Goal: Task Accomplishment & Management: Manage account settings

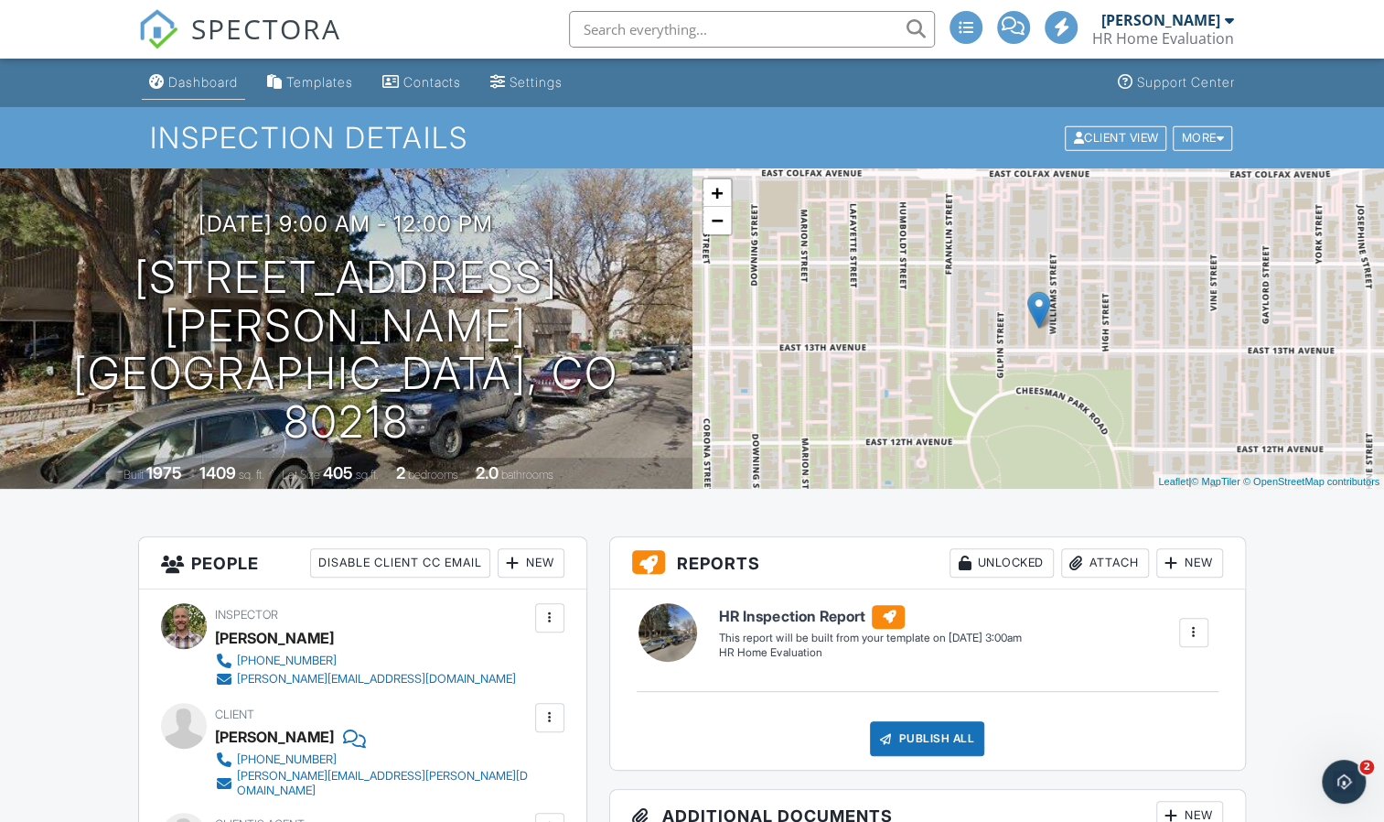
click at [199, 88] on div "Dashboard" at bounding box center [203, 82] width 70 height 16
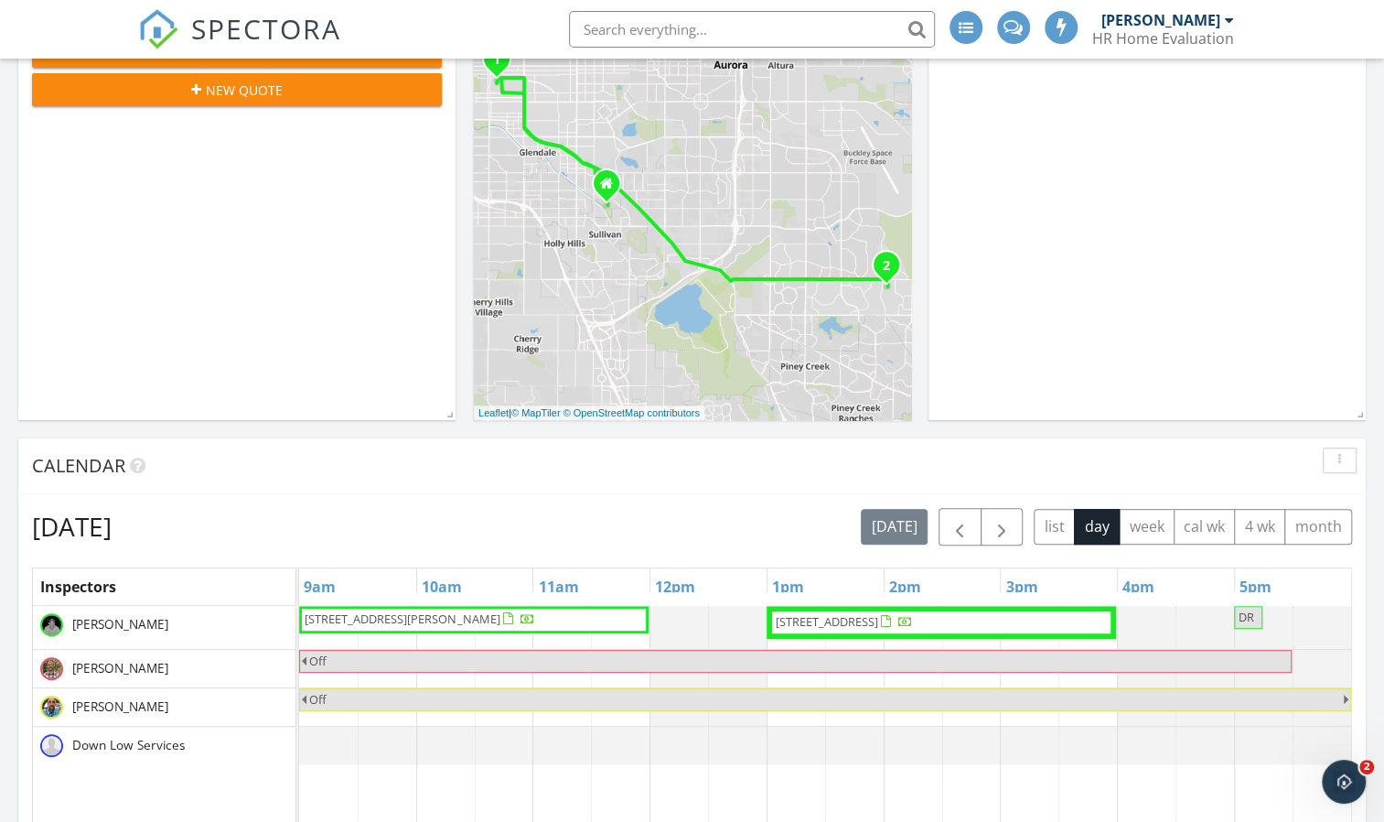
scroll to position [333, 0]
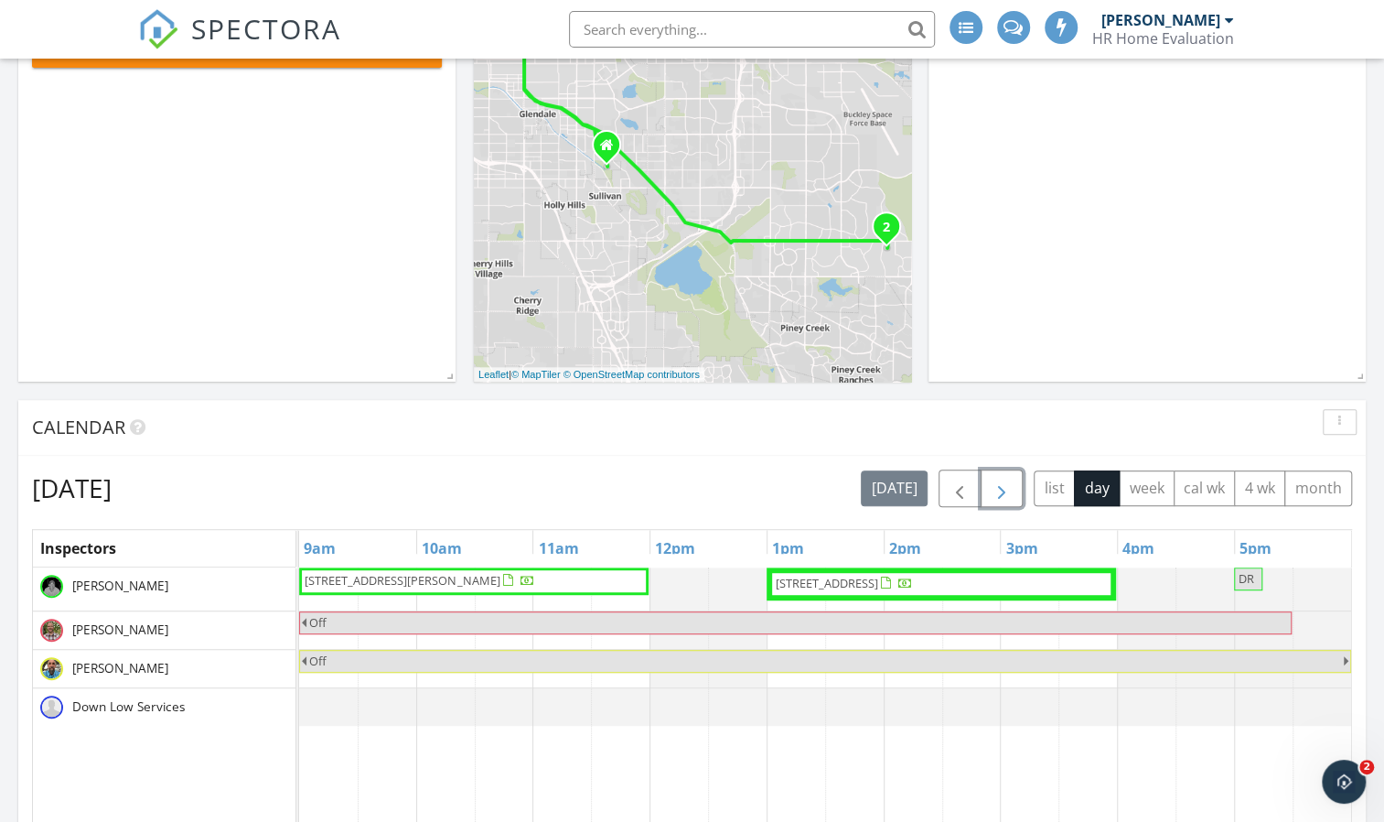
click at [1006, 492] on span "button" at bounding box center [1002, 489] width 22 height 22
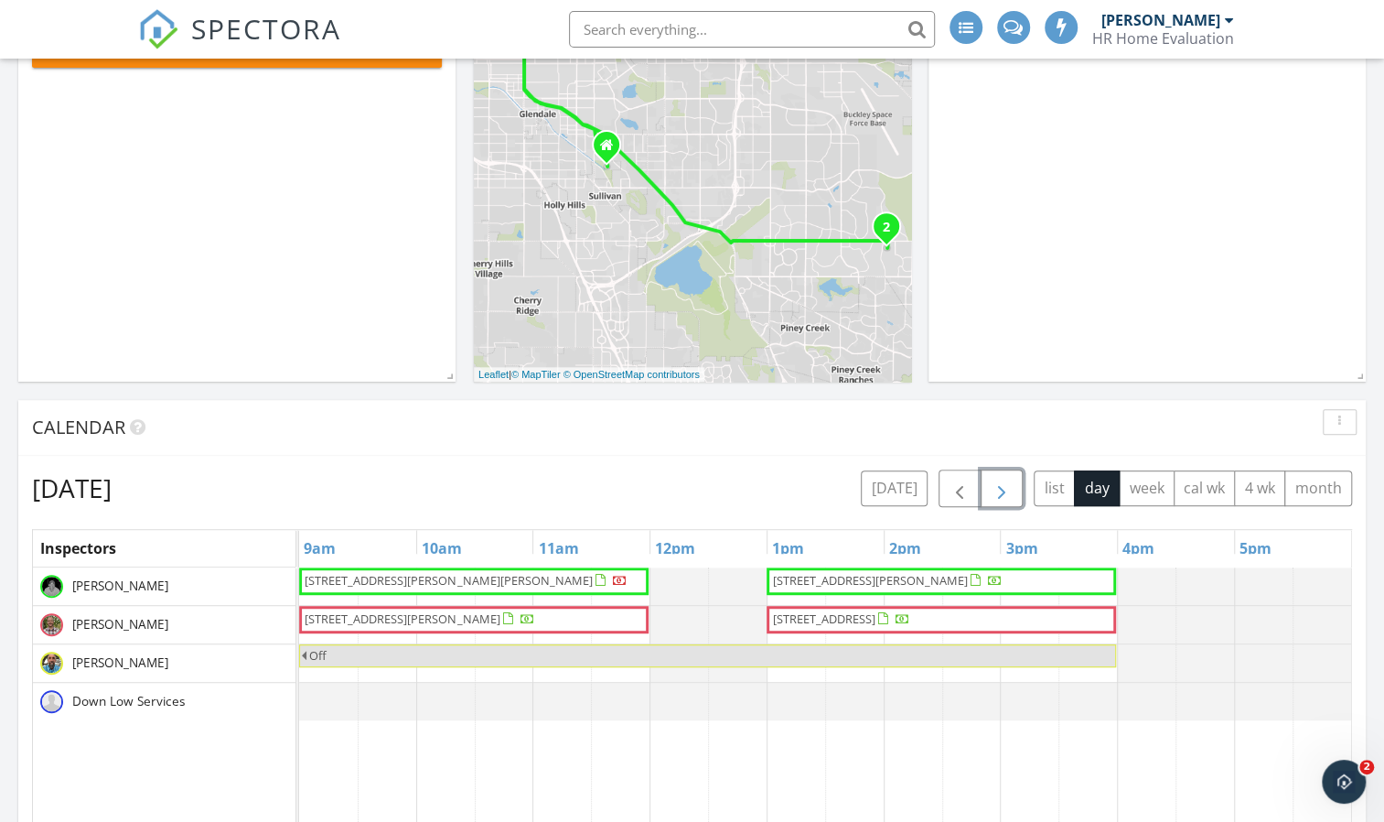
click at [842, 619] on span "17115 W 91st Ln, Arvada 80007" at bounding box center [823, 618] width 102 height 16
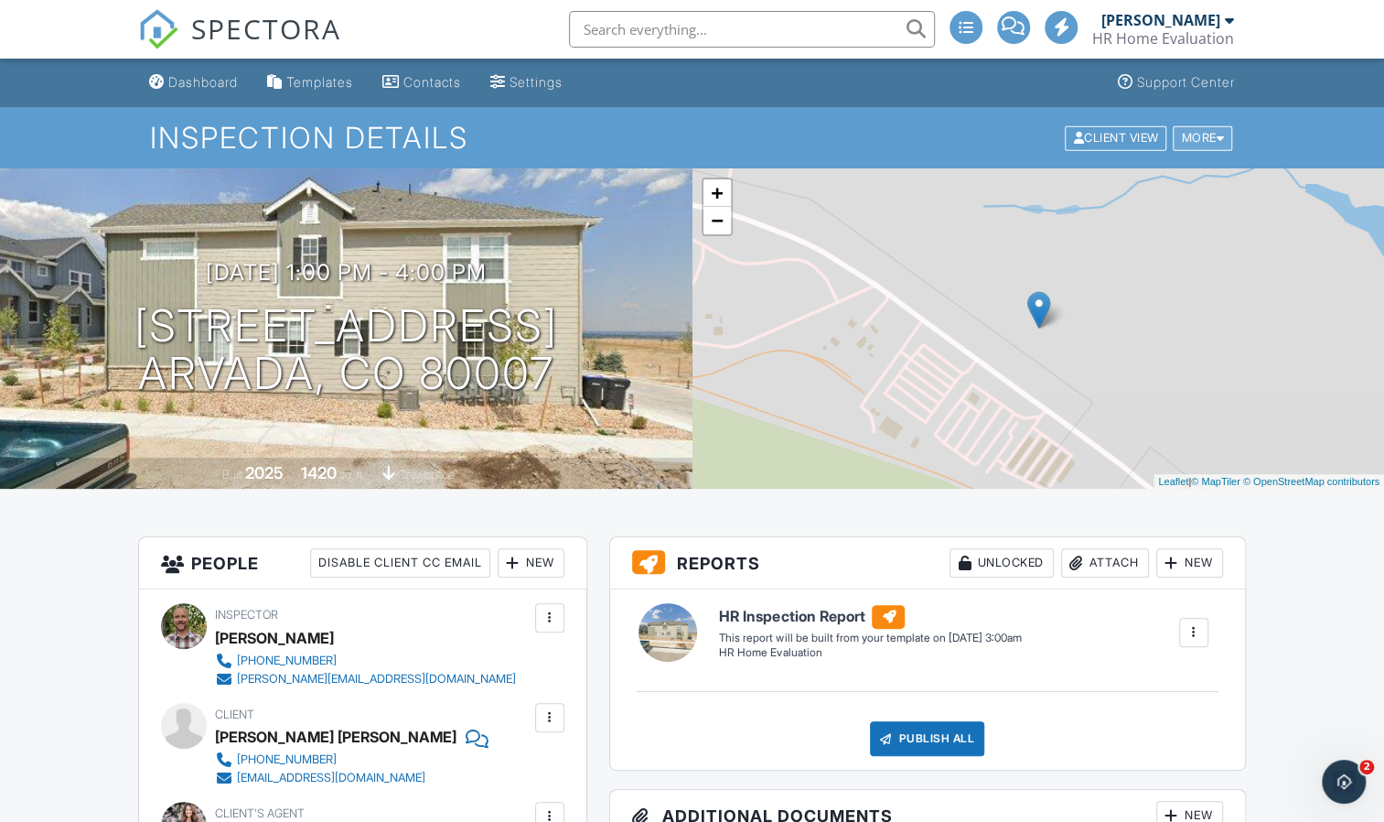
click at [1196, 139] on div "More" at bounding box center [1202, 137] width 59 height 25
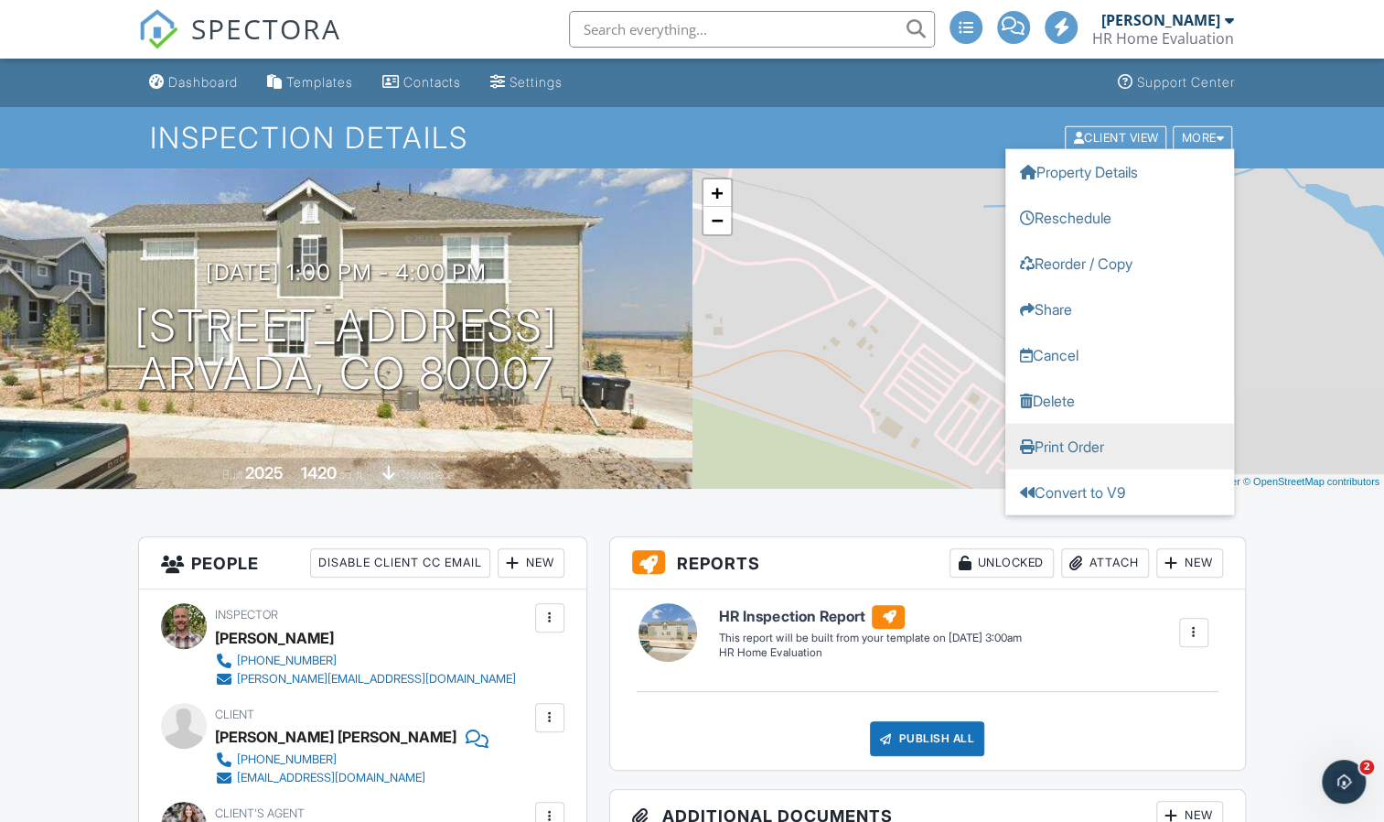
click at [1095, 441] on link "Print Order" at bounding box center [1120, 446] width 229 height 46
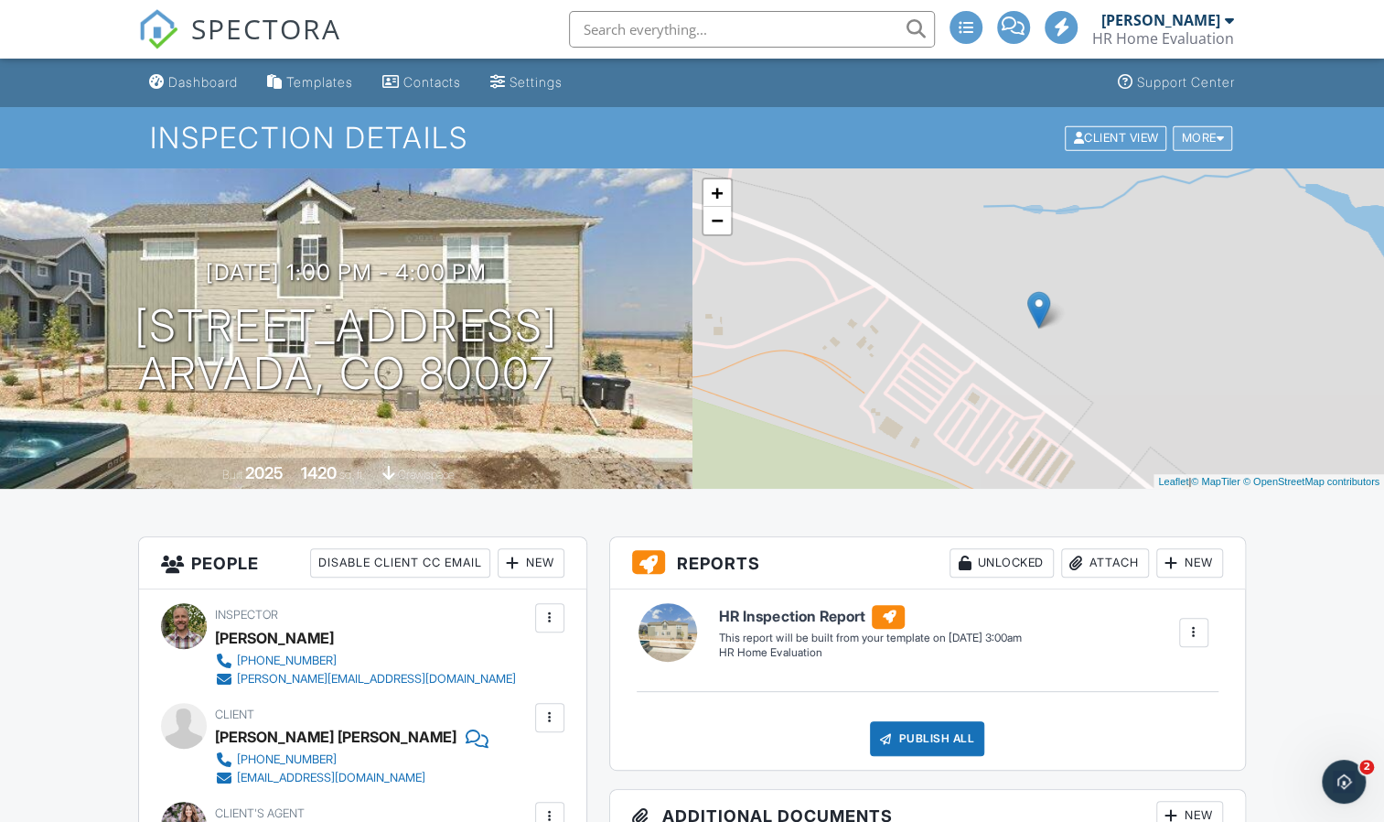
click at [1206, 128] on div "More" at bounding box center [1202, 137] width 59 height 25
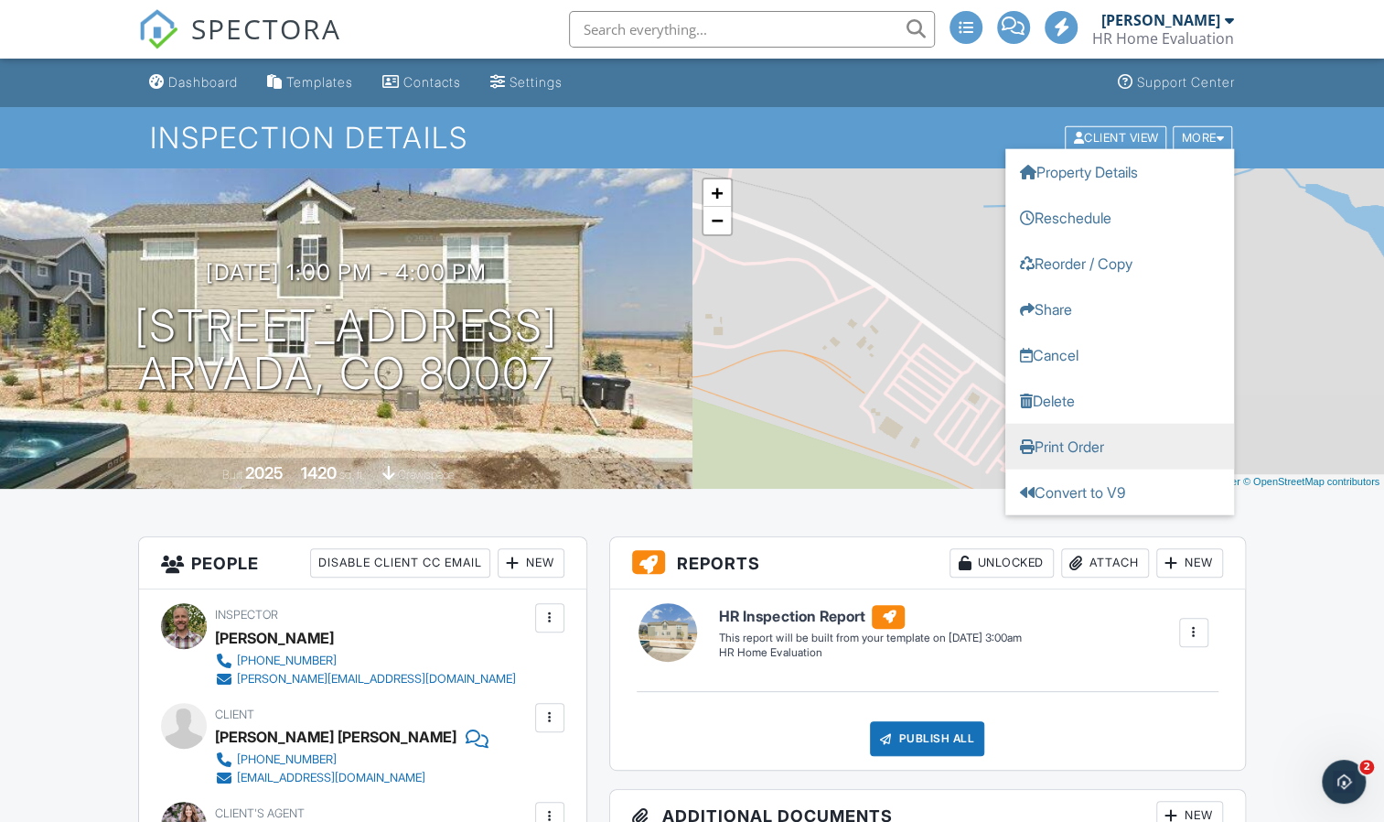
click at [1094, 444] on link "Print Order" at bounding box center [1120, 446] width 229 height 46
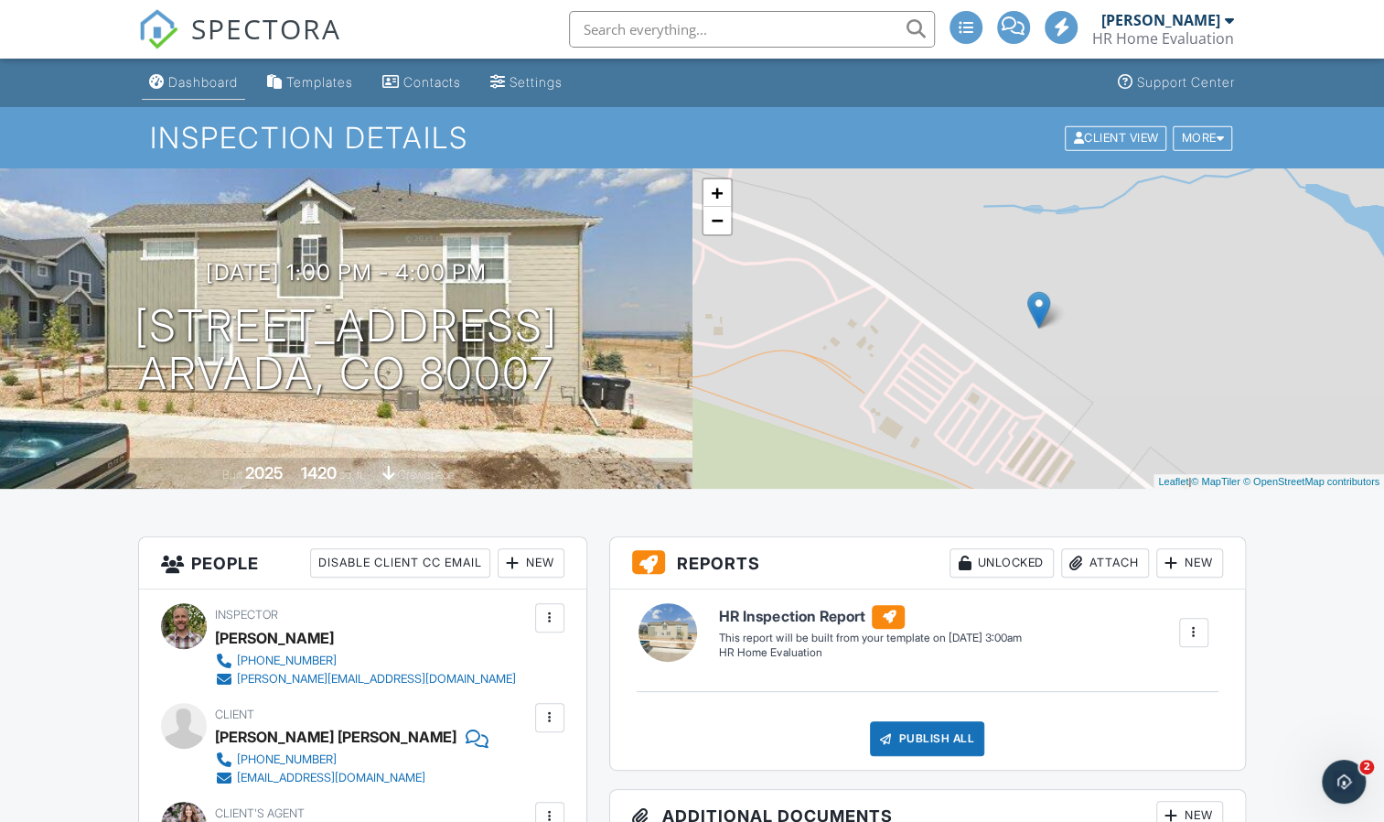
click at [187, 92] on link "Dashboard" at bounding box center [193, 83] width 103 height 34
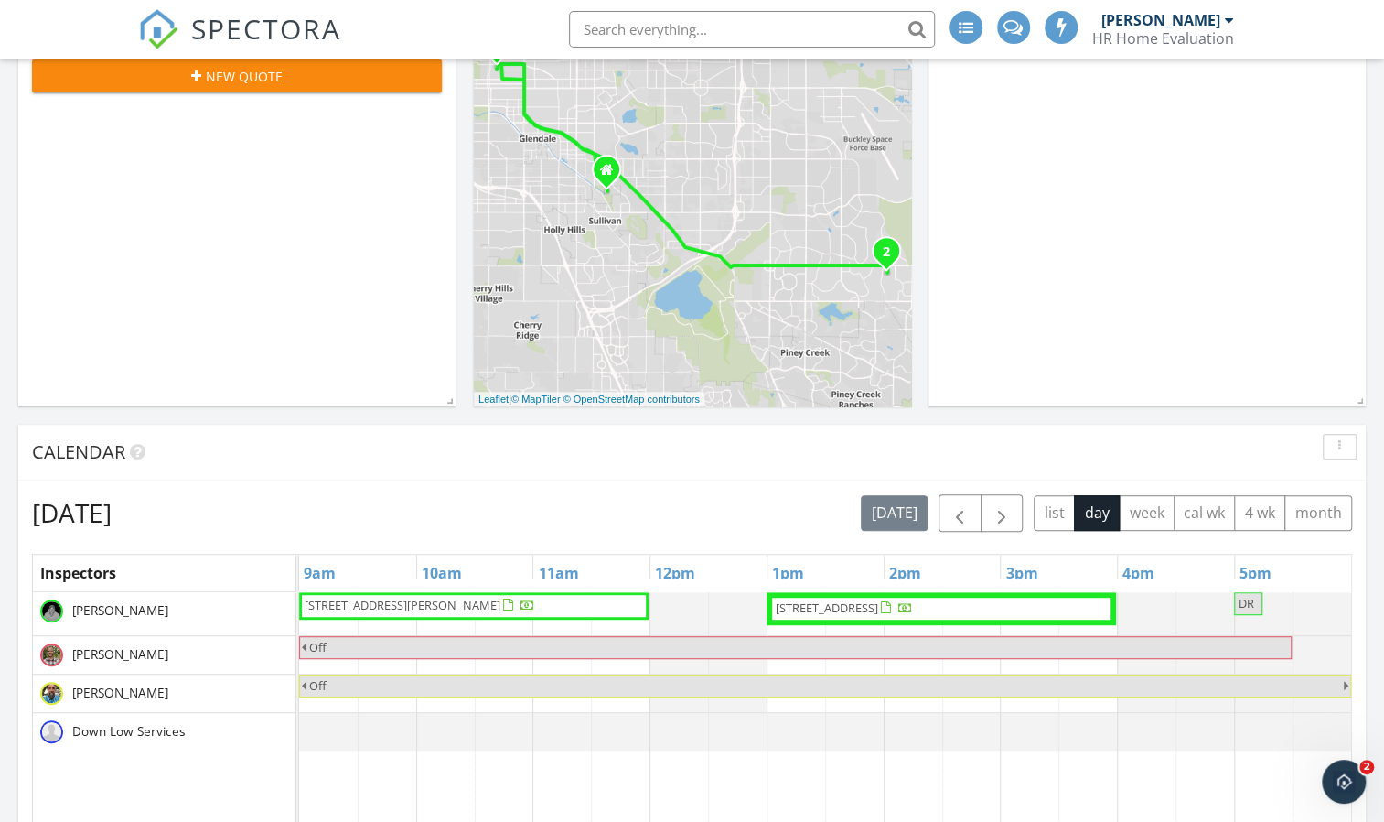
scroll to position [309, 0]
click at [1006, 516] on span "button" at bounding box center [1002, 512] width 22 height 22
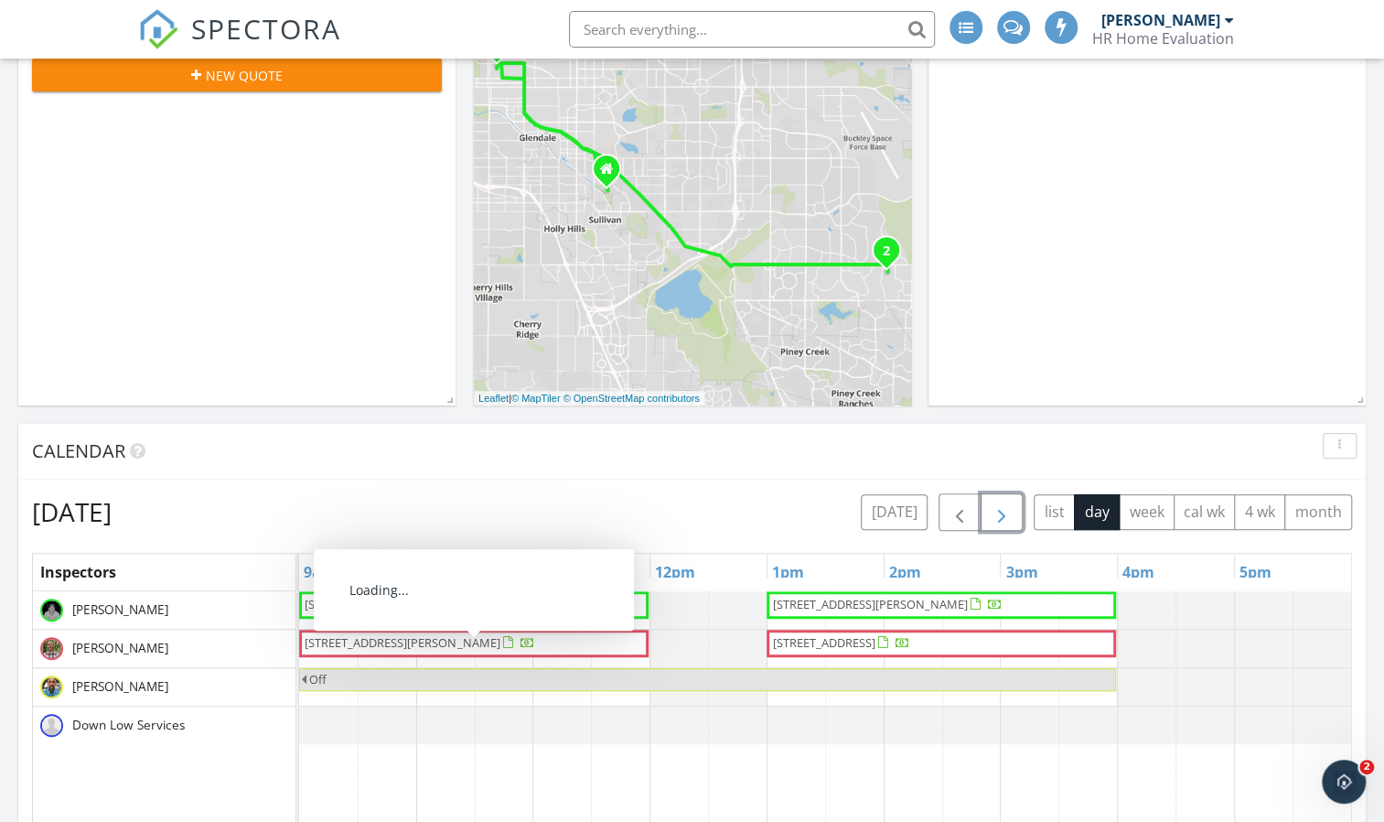
click at [447, 639] on span "[STREET_ADDRESS][PERSON_NAME]" at bounding box center [402, 642] width 195 height 16
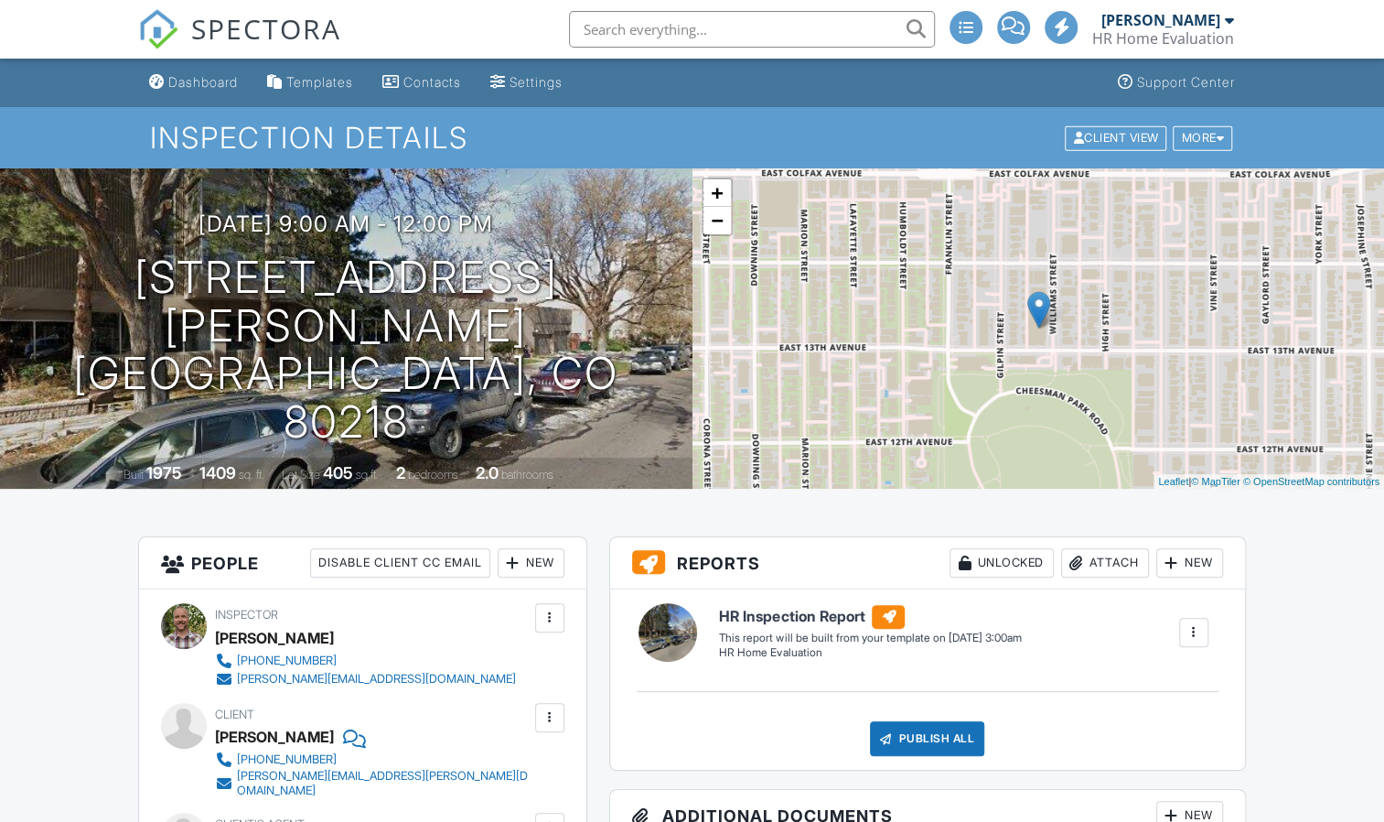
click at [1094, 568] on div "Attach" at bounding box center [1105, 562] width 88 height 29
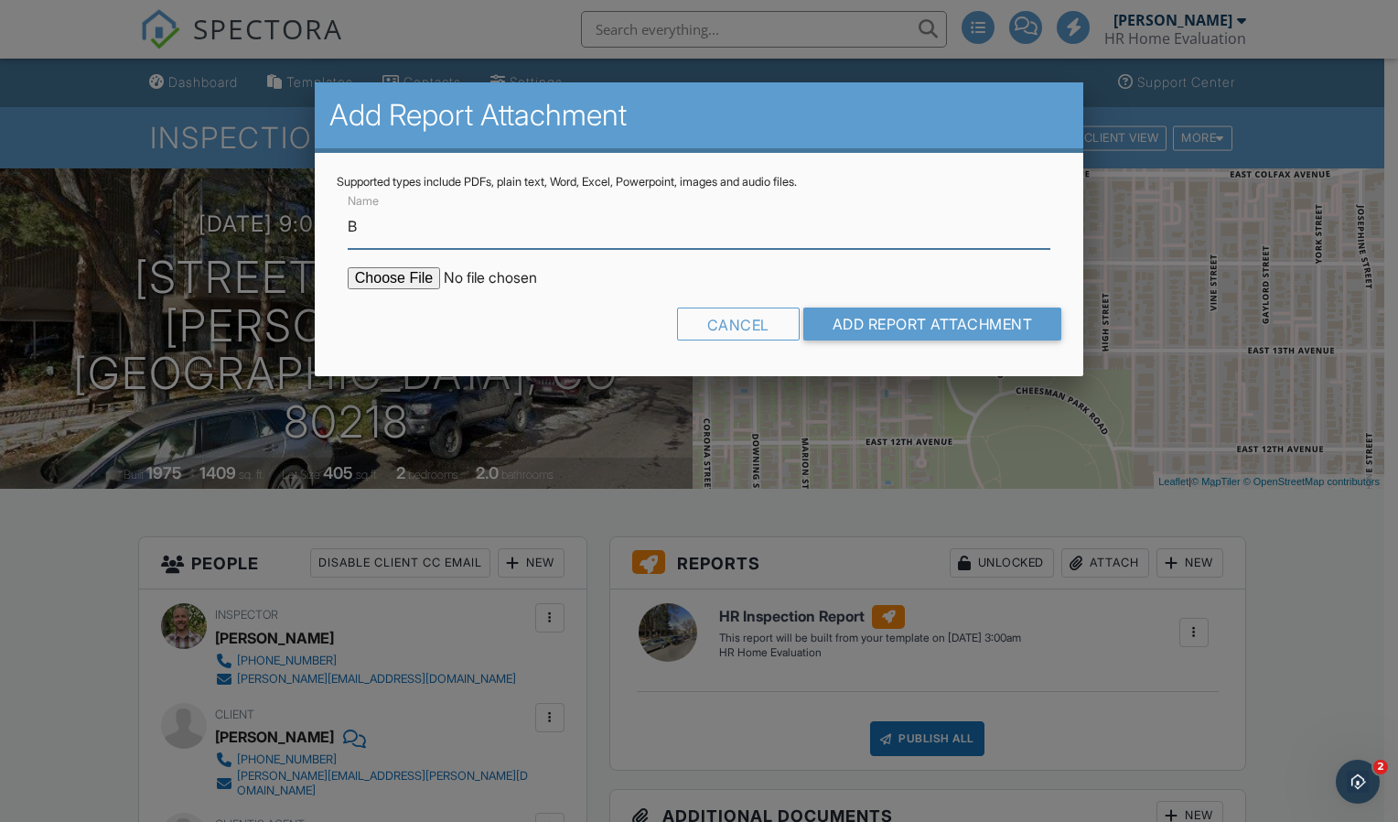
type input "BuildFax"
click at [390, 276] on input "file" at bounding box center [503, 278] width 311 height 22
type input "C:\fakepath\BuildFaxReport_20250929153525057065-9CDKWN-773113072.pdf"
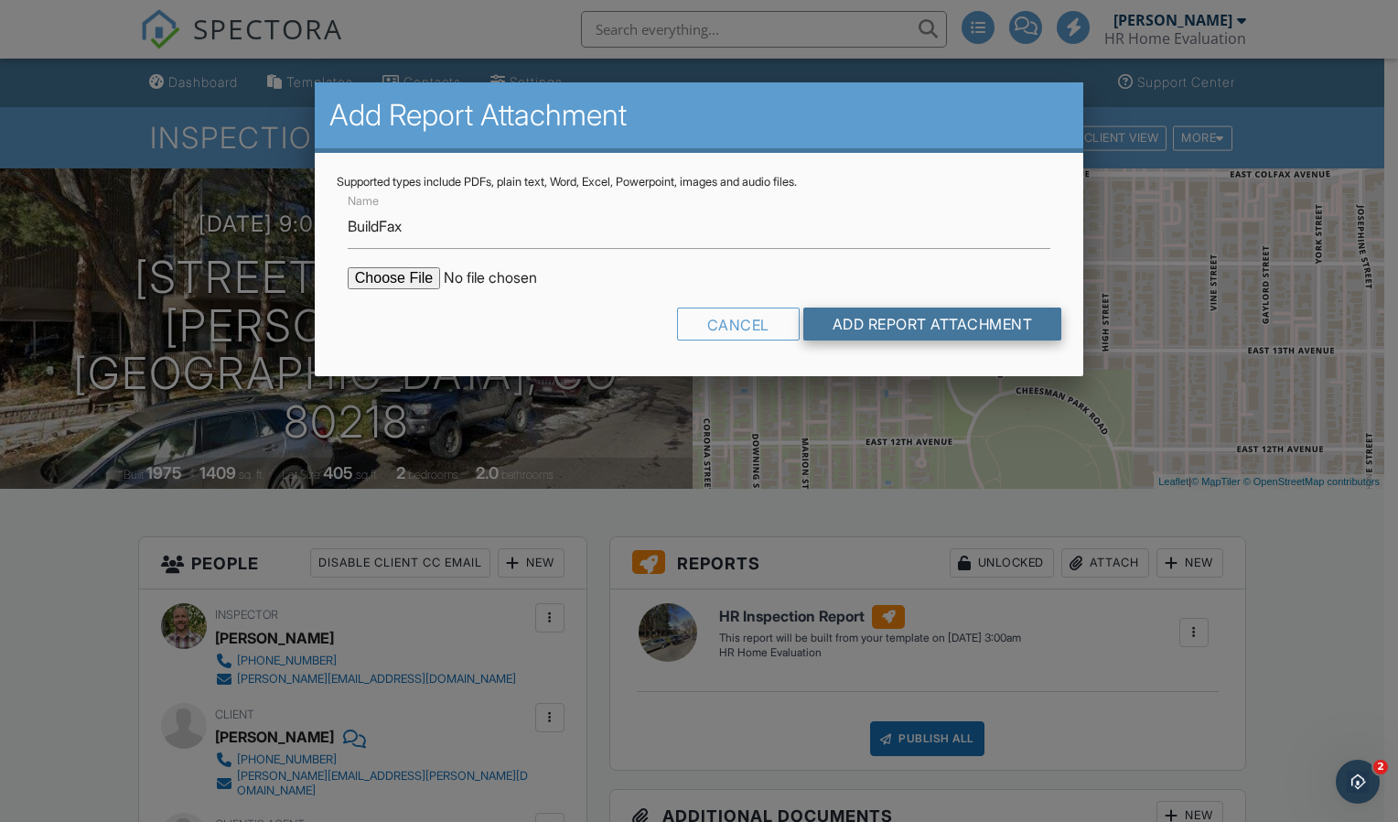
click at [900, 327] on input "Add Report Attachment" at bounding box center [932, 323] width 259 height 33
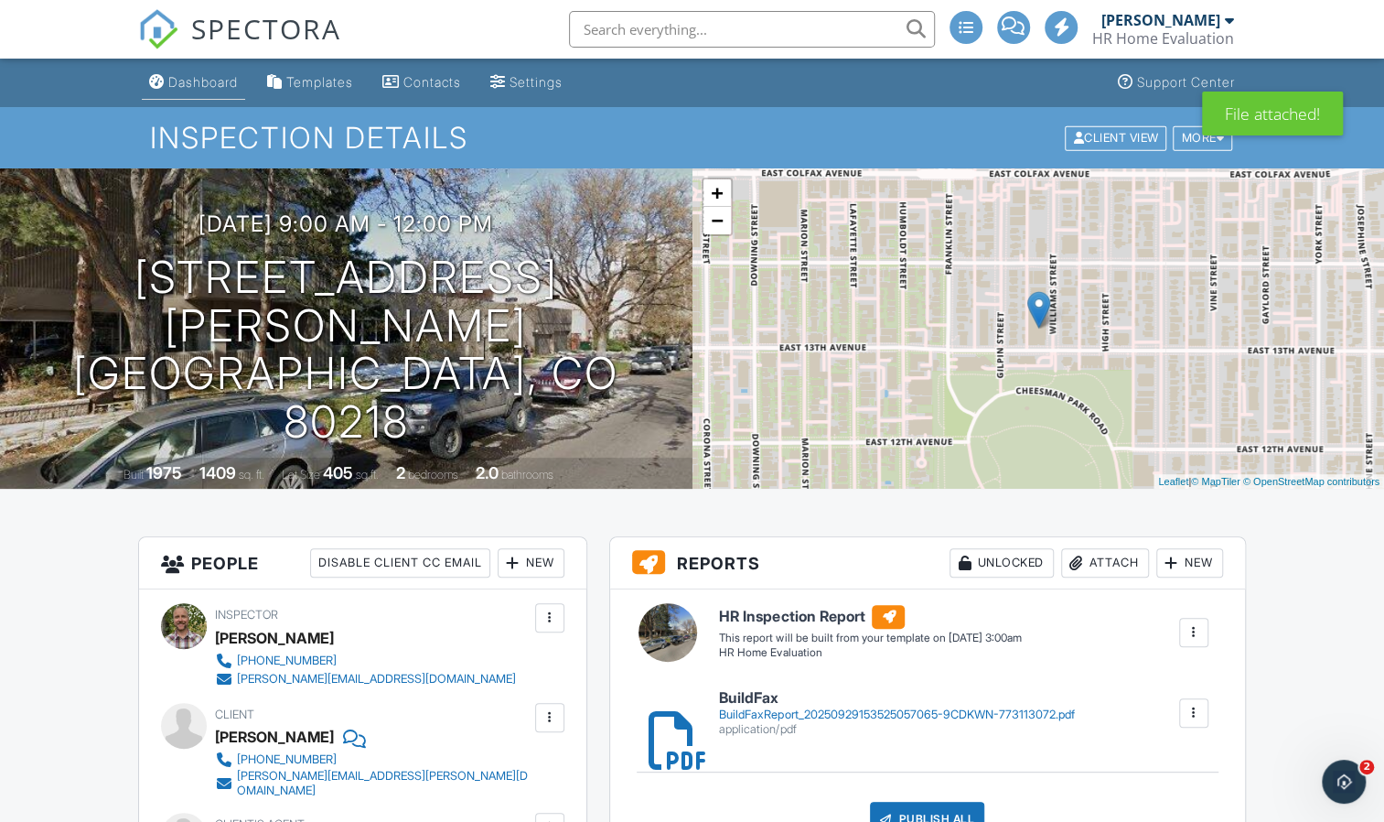
click at [203, 89] on div "Dashboard" at bounding box center [203, 82] width 70 height 16
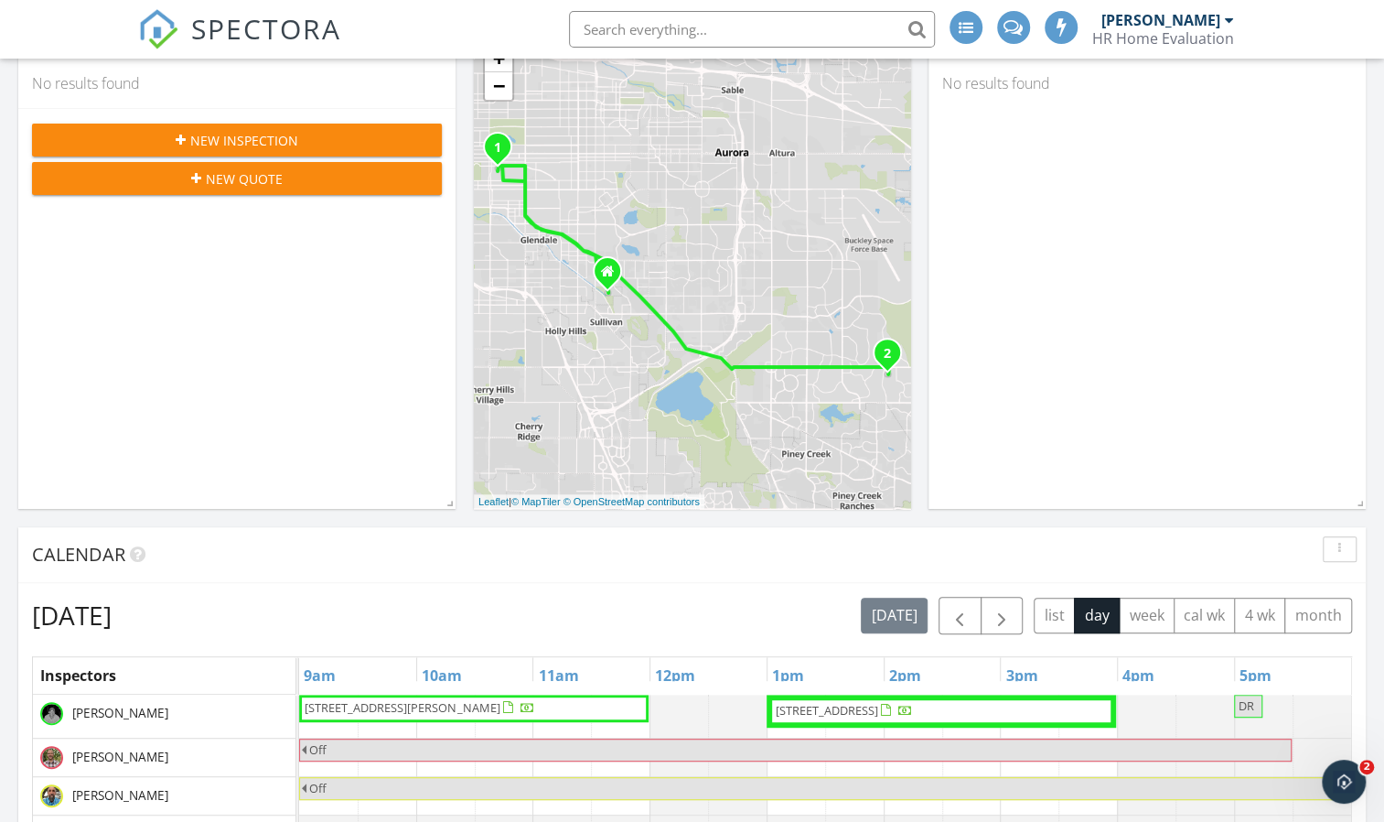
scroll to position [210, 0]
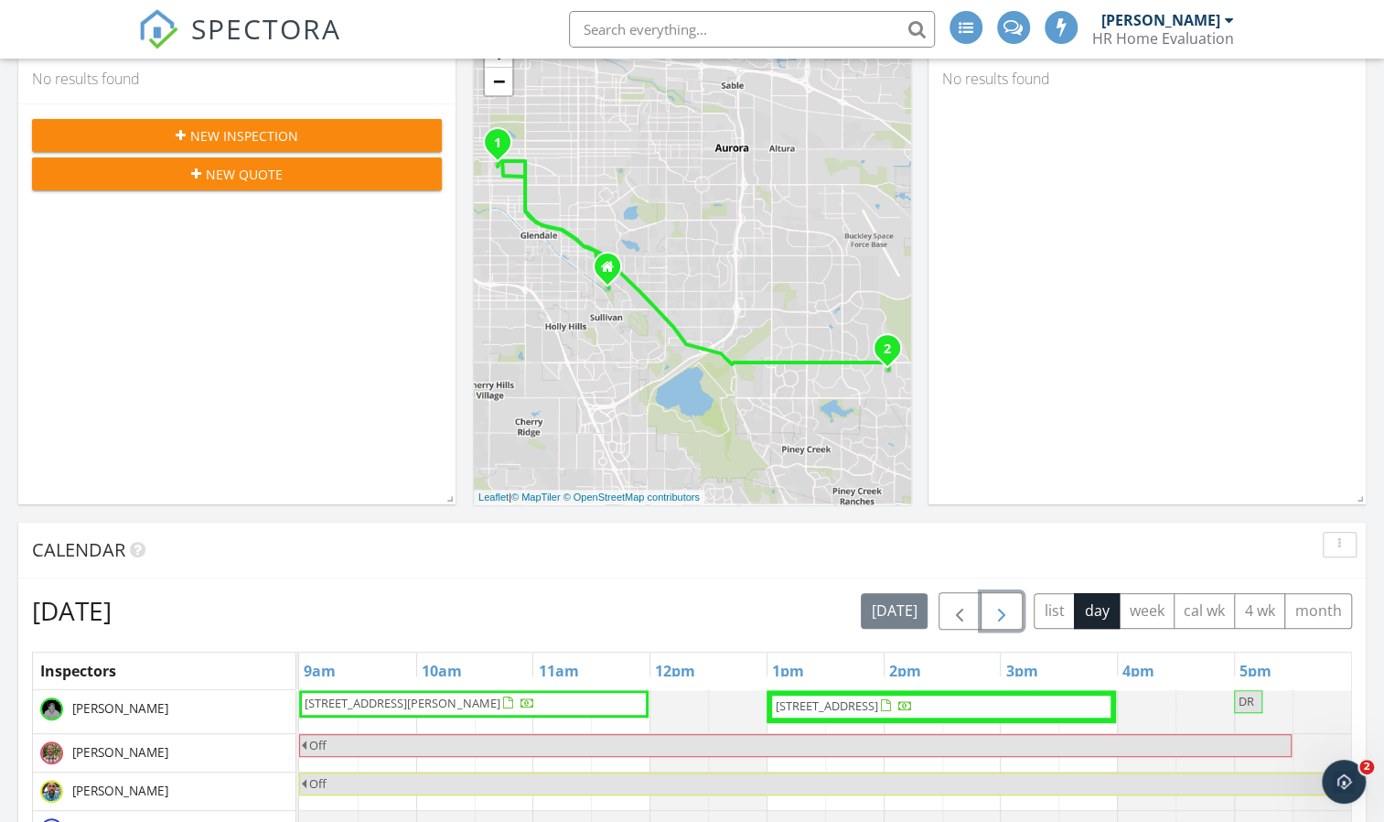
click at [1007, 614] on span "button" at bounding box center [1002, 611] width 22 height 22
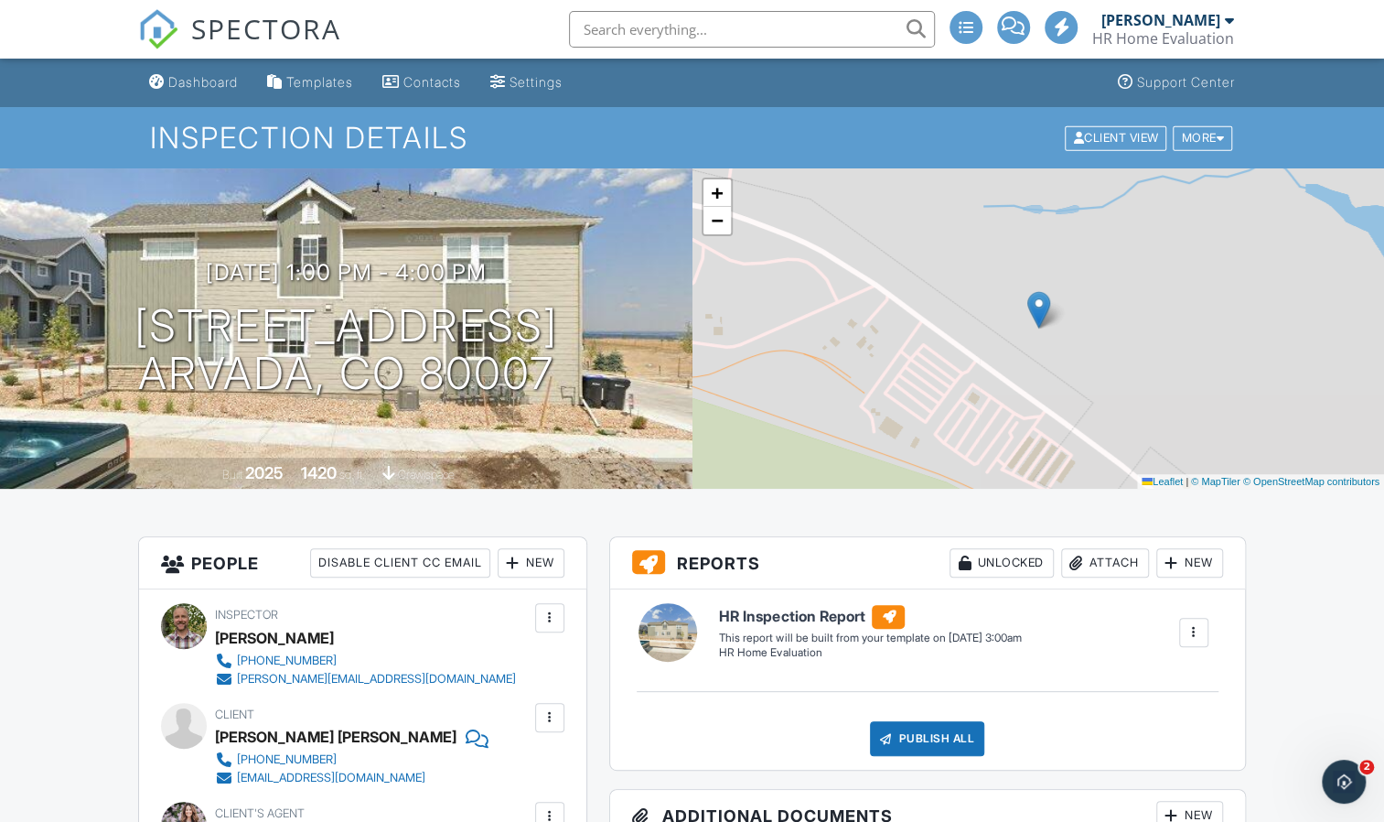
click at [1100, 562] on div "Attach" at bounding box center [1105, 562] width 88 height 29
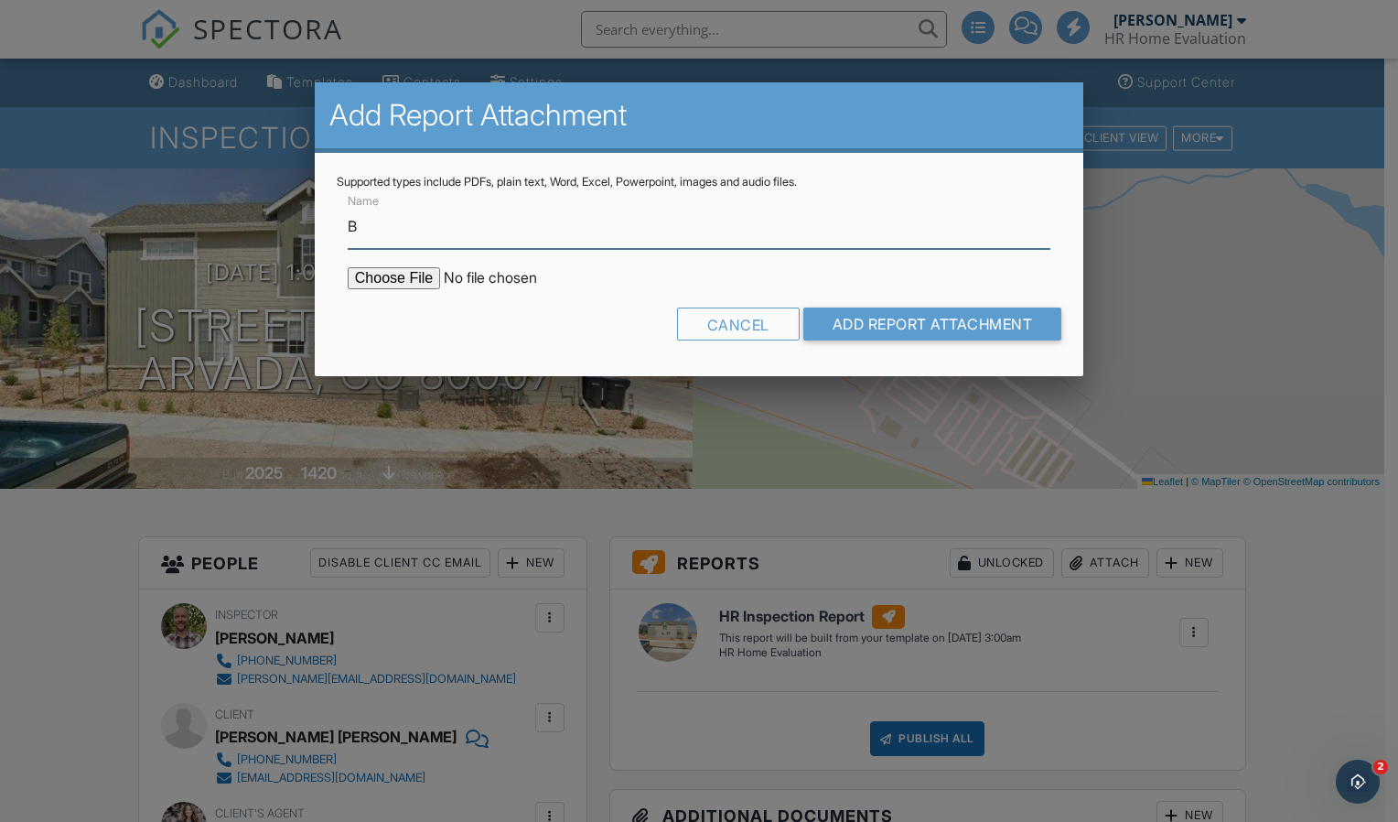
type input "BuildFax"
click at [403, 282] on input "file" at bounding box center [503, 278] width 311 height 22
type input "C:\fakepath\BuildFaxReport_20250929153654806590-U31L4G-773113834.pdf"
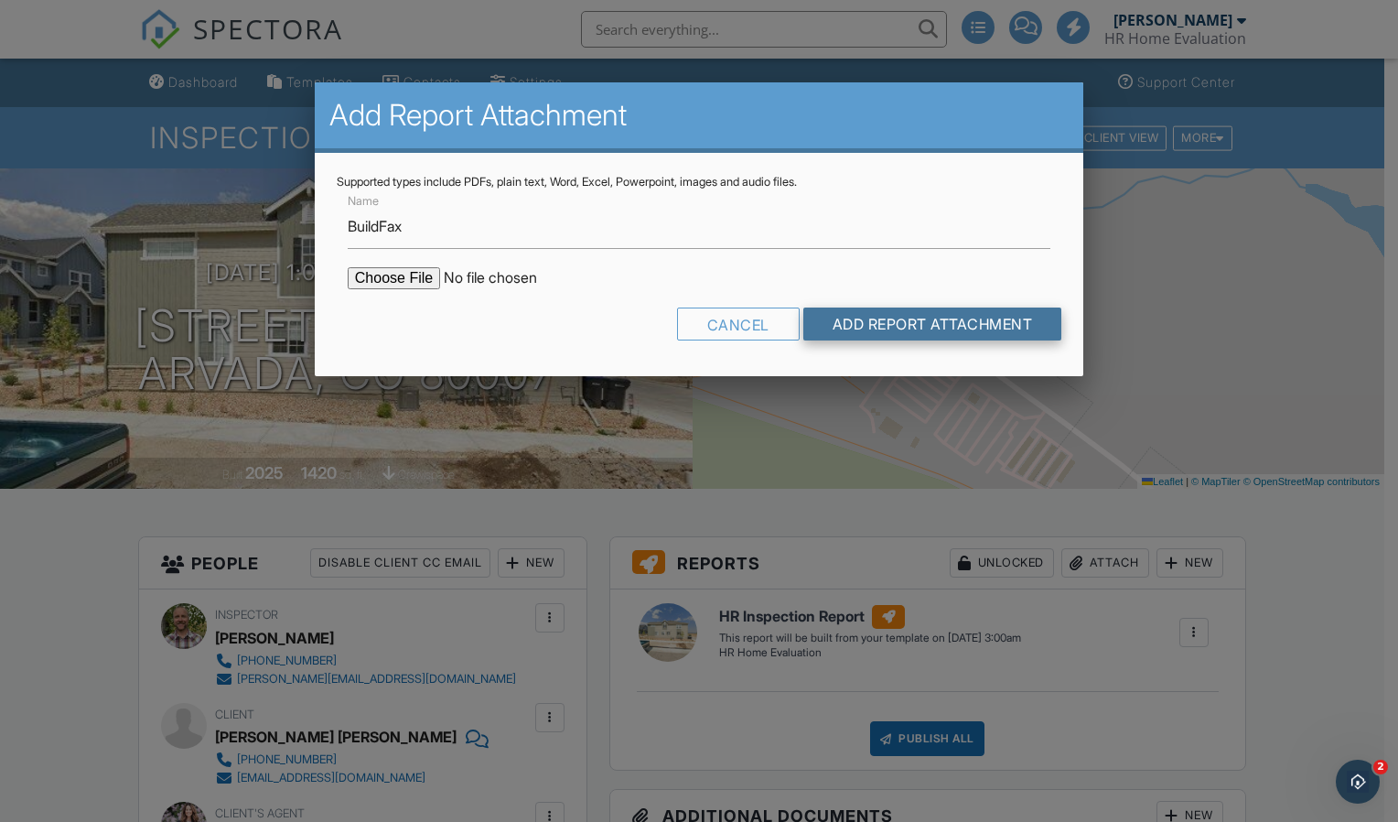
click at [852, 326] on input "Add Report Attachment" at bounding box center [932, 323] width 259 height 33
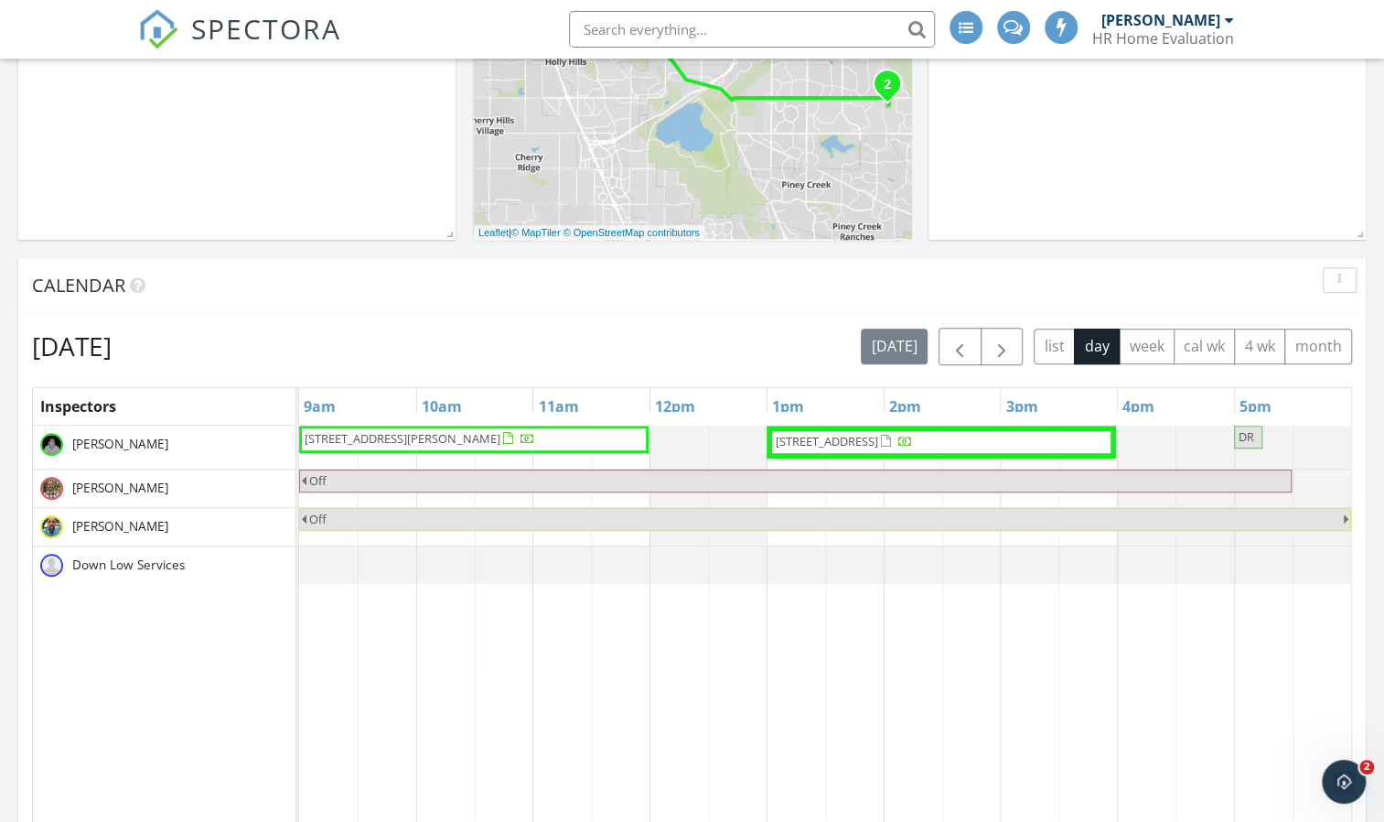
scroll to position [476, 0]
click at [1012, 346] on span "button" at bounding box center [1002, 346] width 22 height 22
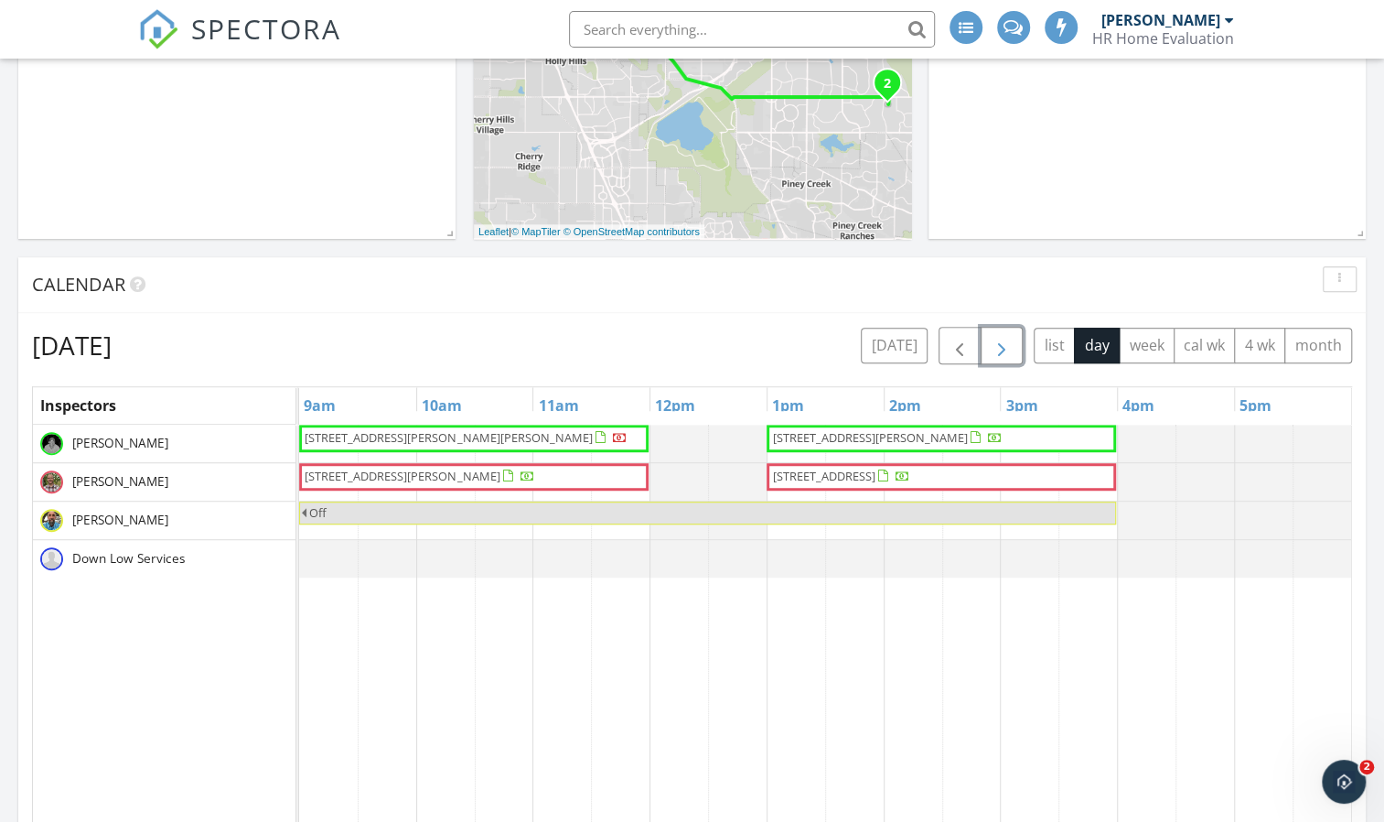
click at [1012, 346] on span "button" at bounding box center [1002, 346] width 22 height 22
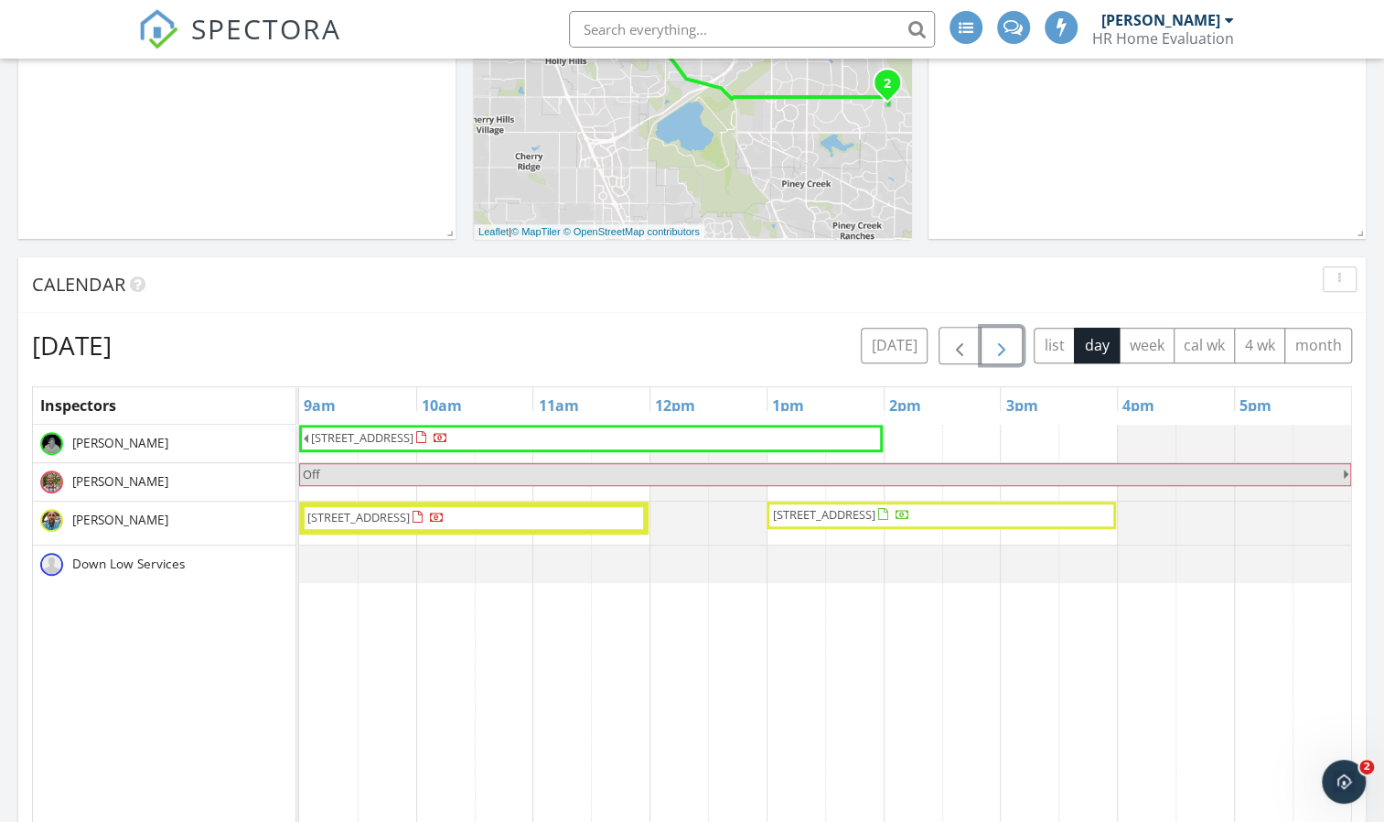
click at [1012, 346] on span "button" at bounding box center [1002, 346] width 22 height 22
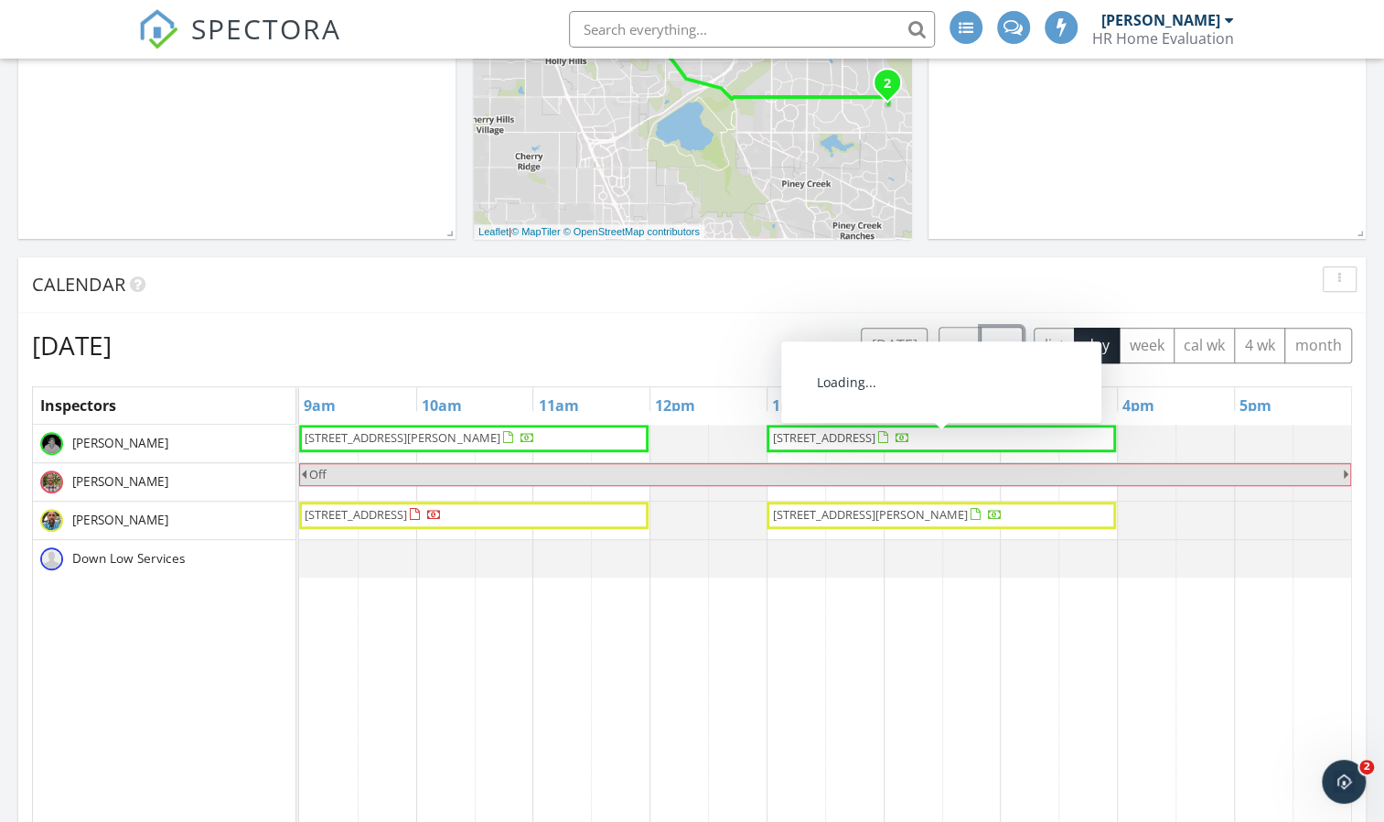
click at [846, 437] on span "[STREET_ADDRESS]" at bounding box center [823, 437] width 102 height 16
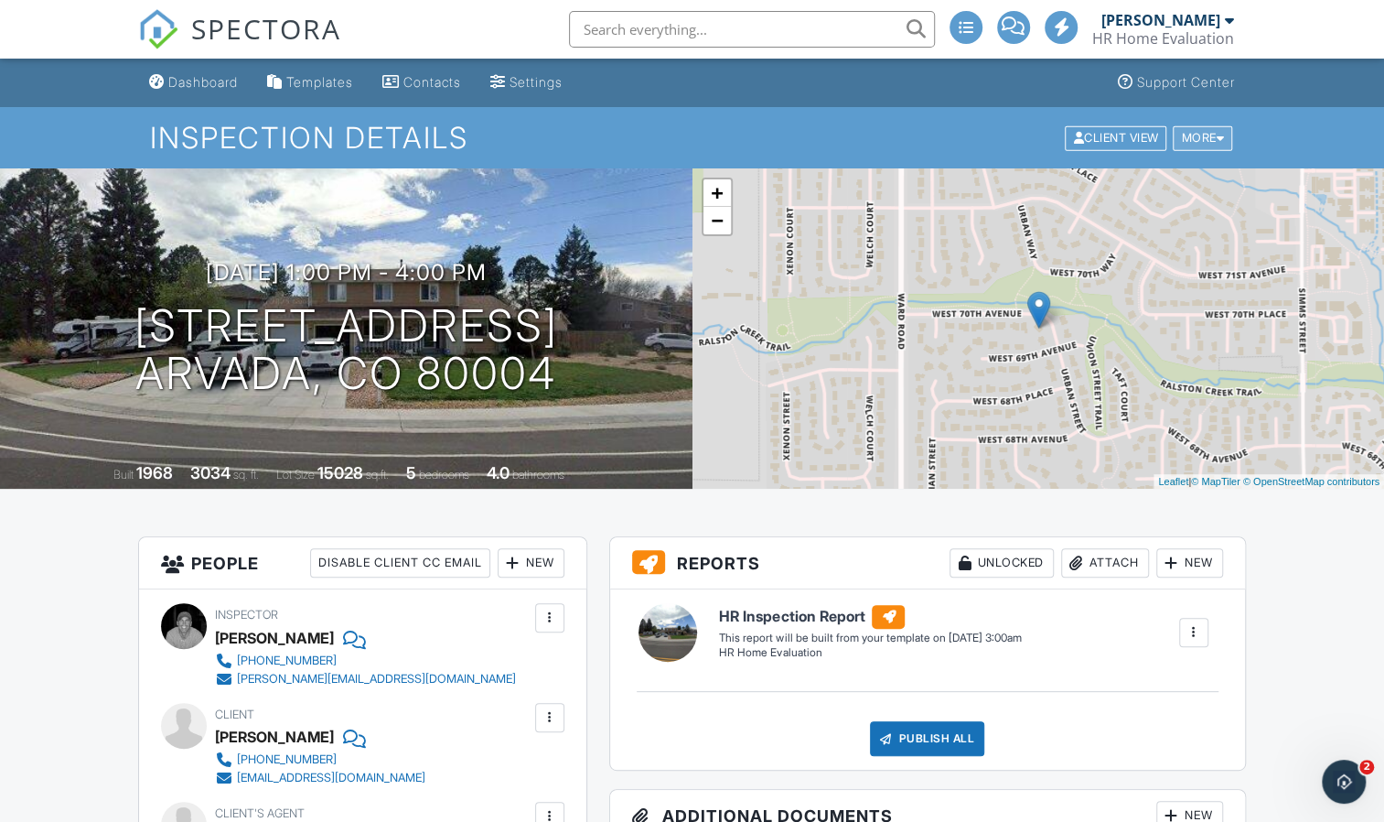
click at [1217, 132] on div at bounding box center [1220, 138] width 8 height 12
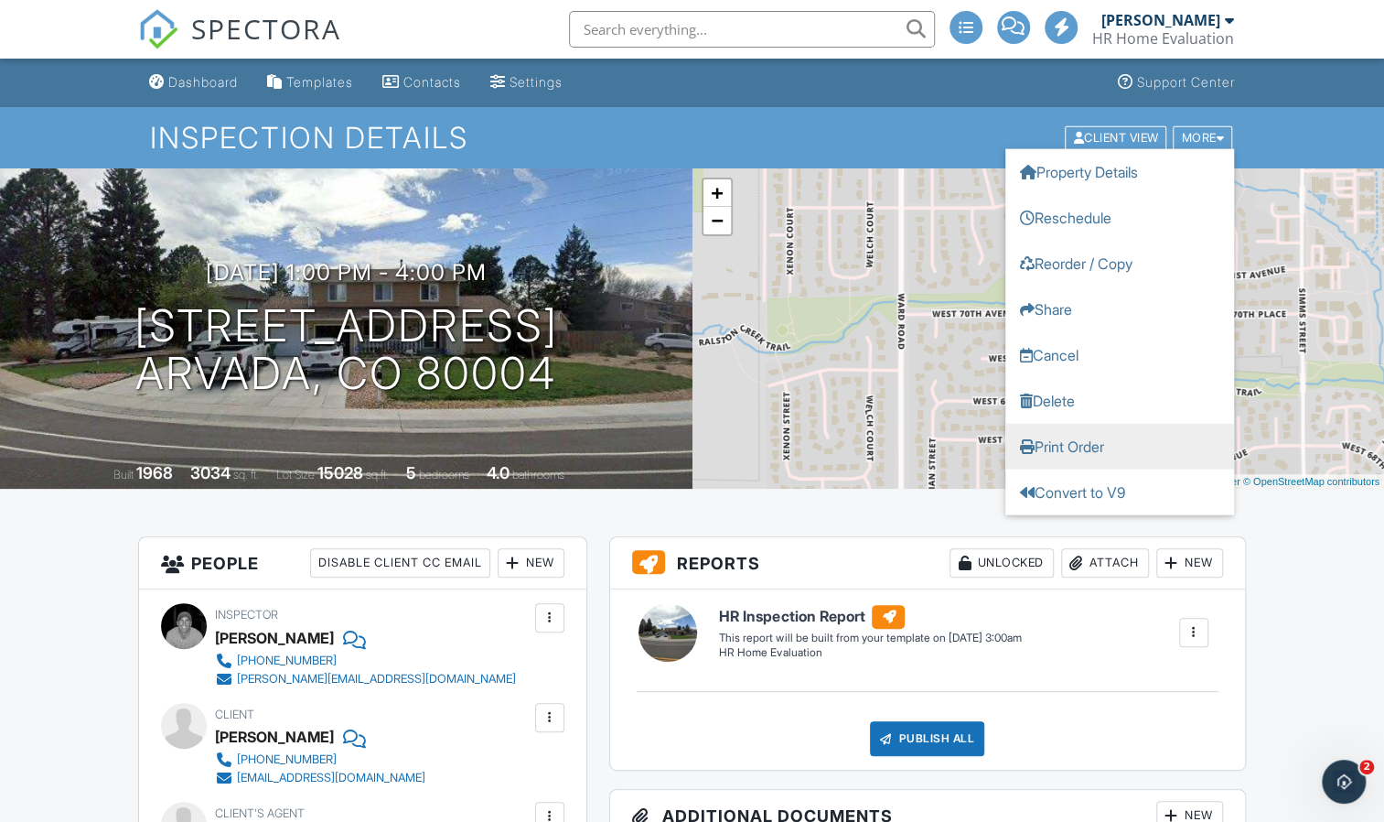
click at [1072, 441] on link "Print Order" at bounding box center [1120, 446] width 229 height 46
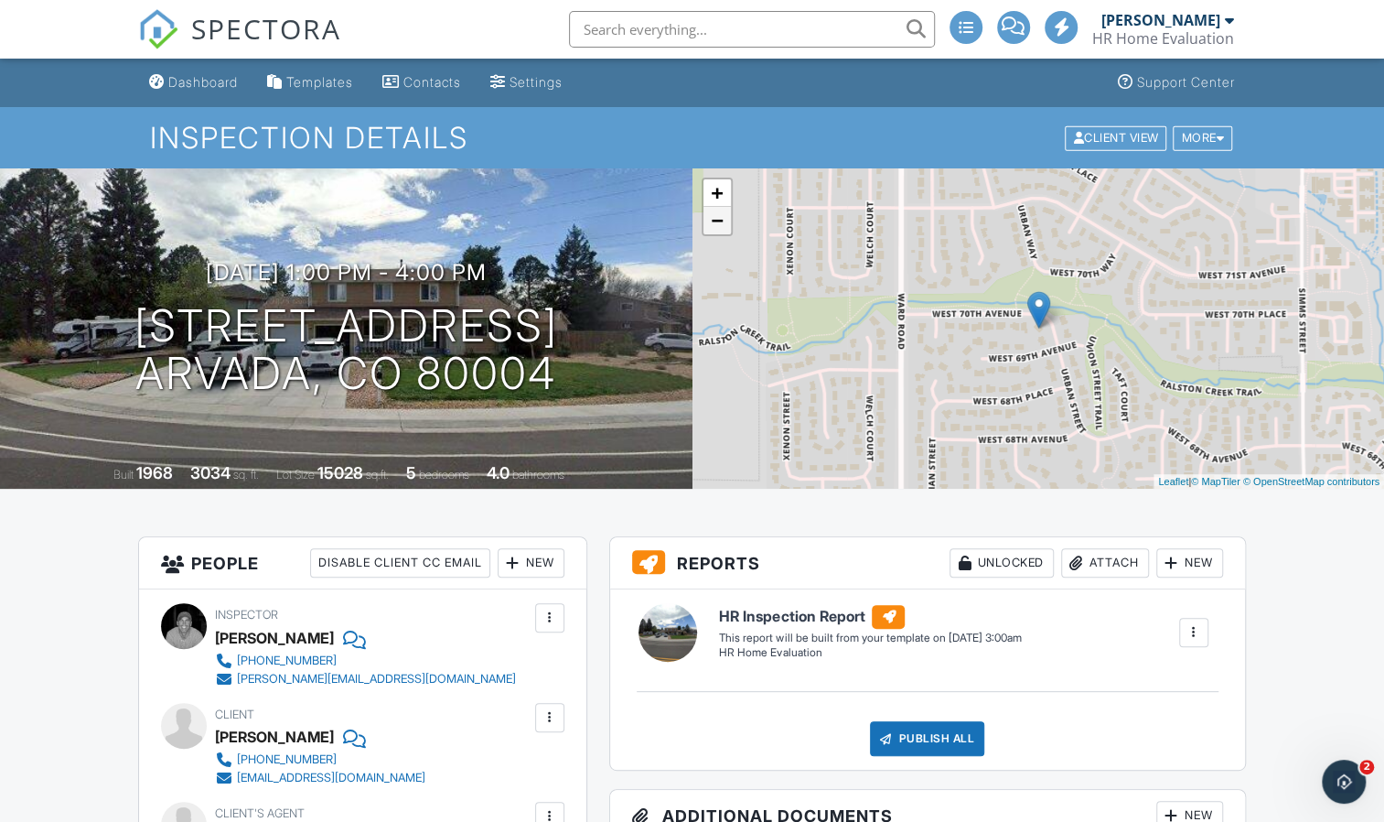
click at [717, 225] on link "−" at bounding box center [717, 220] width 27 height 27
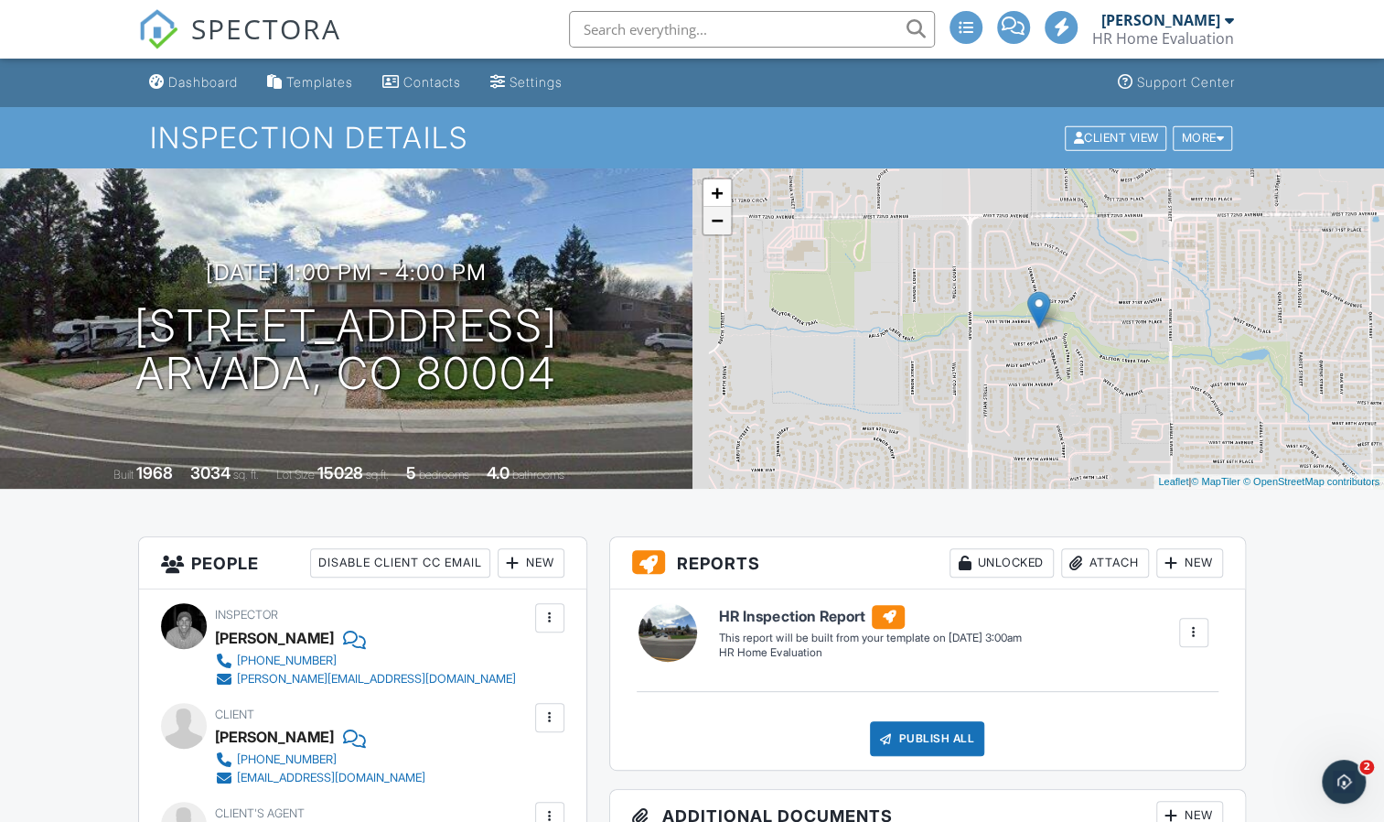
click at [717, 225] on link "−" at bounding box center [717, 220] width 27 height 27
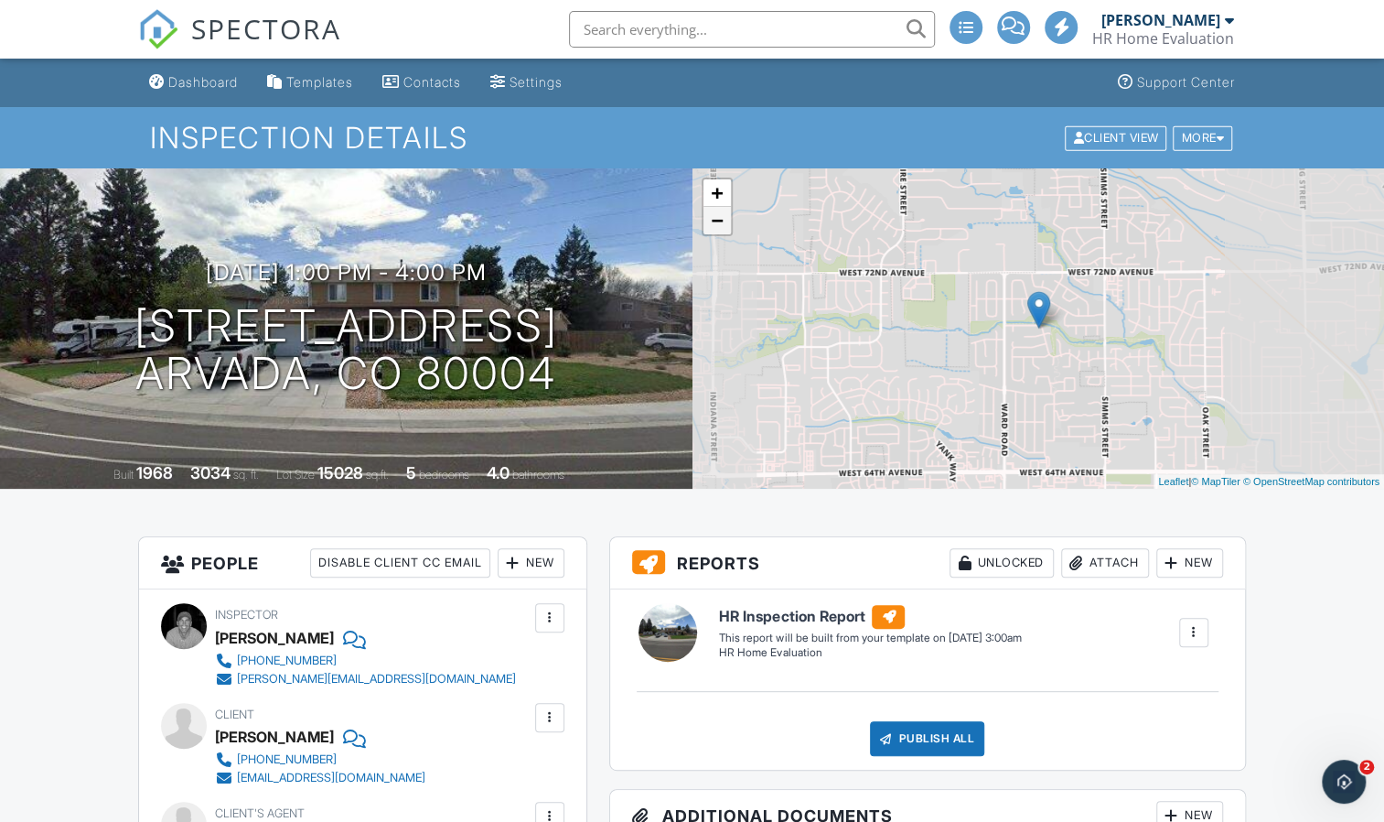
click at [717, 225] on link "−" at bounding box center [717, 220] width 27 height 27
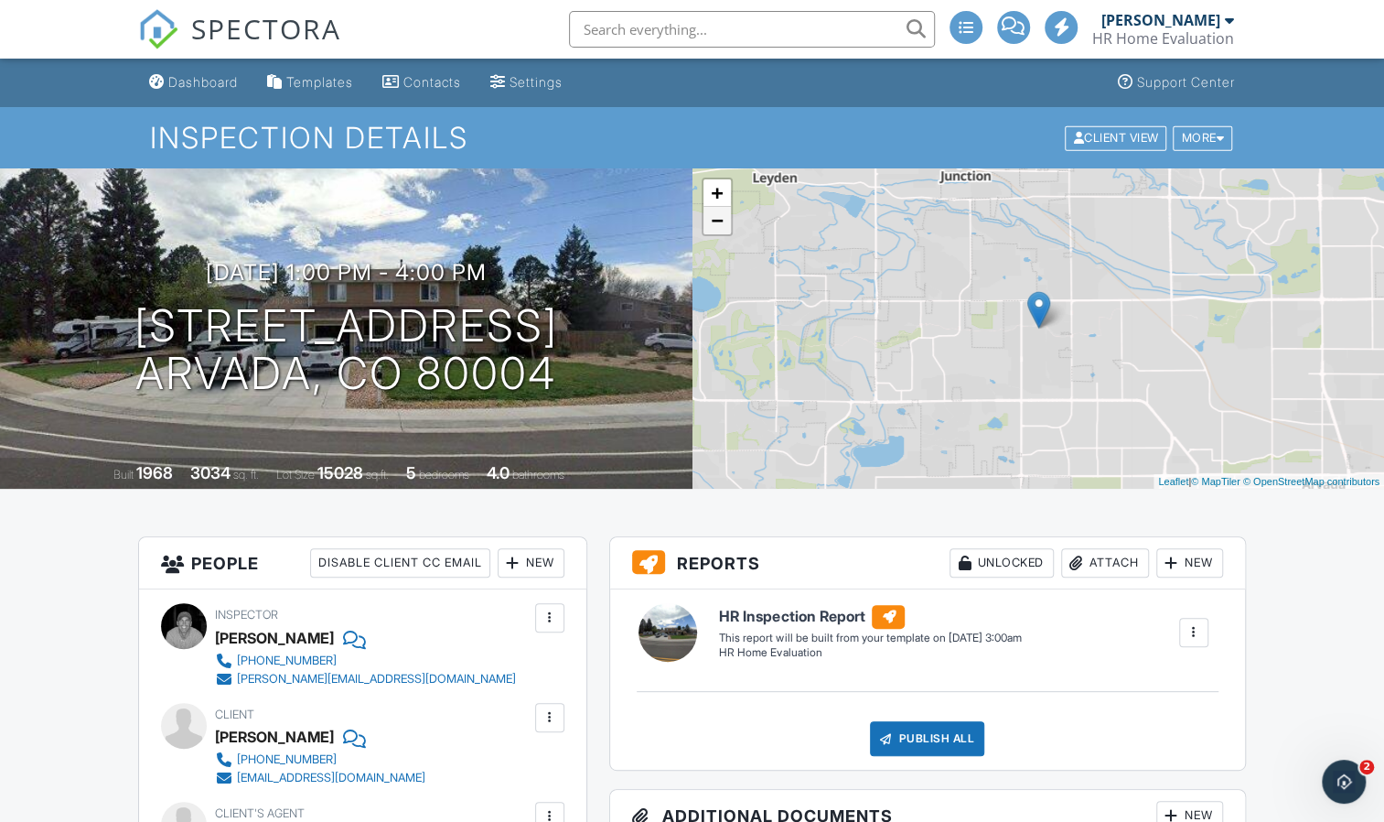
click at [717, 225] on link "−" at bounding box center [717, 220] width 27 height 27
